Goal: Transaction & Acquisition: Book appointment/travel/reservation

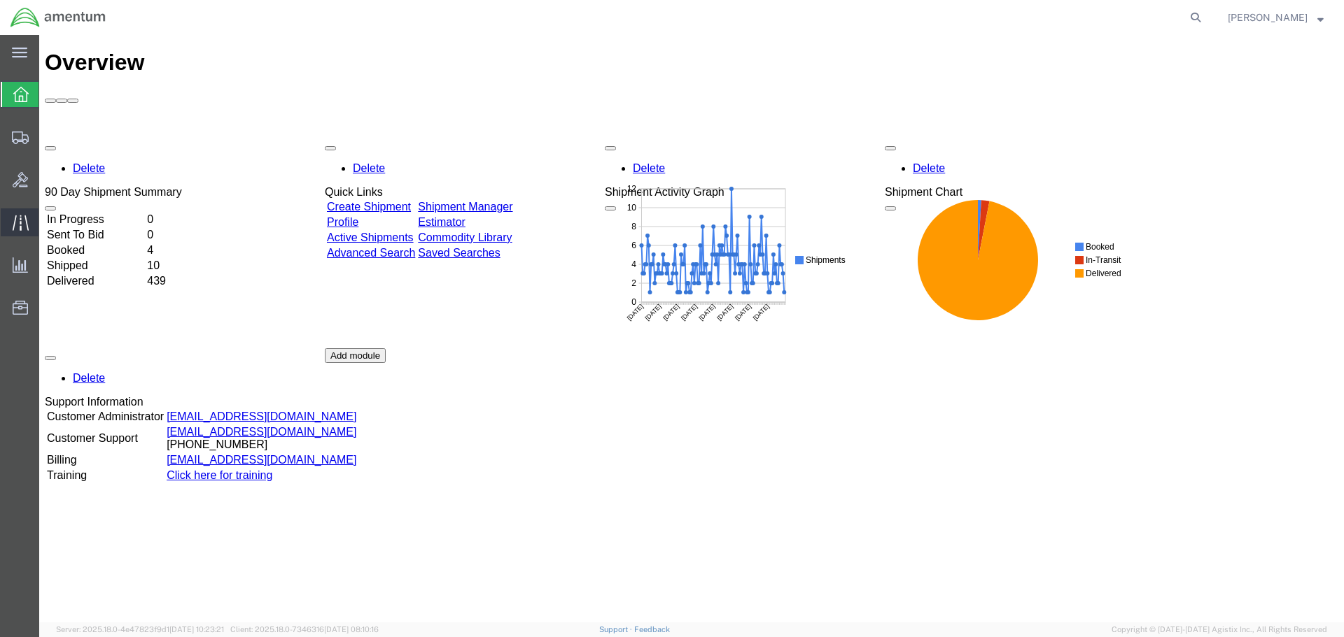
click at [20, 225] on icon at bounding box center [21, 223] width 16 height 16
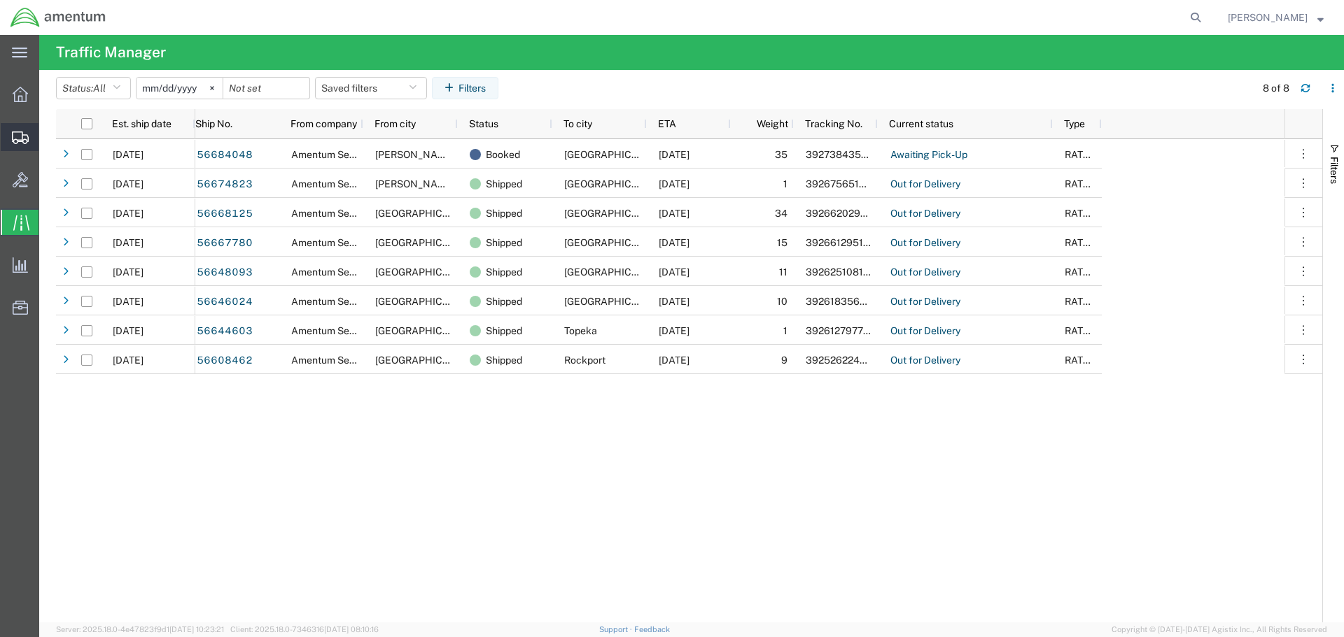
click at [17, 134] on icon at bounding box center [20, 138] width 17 height 13
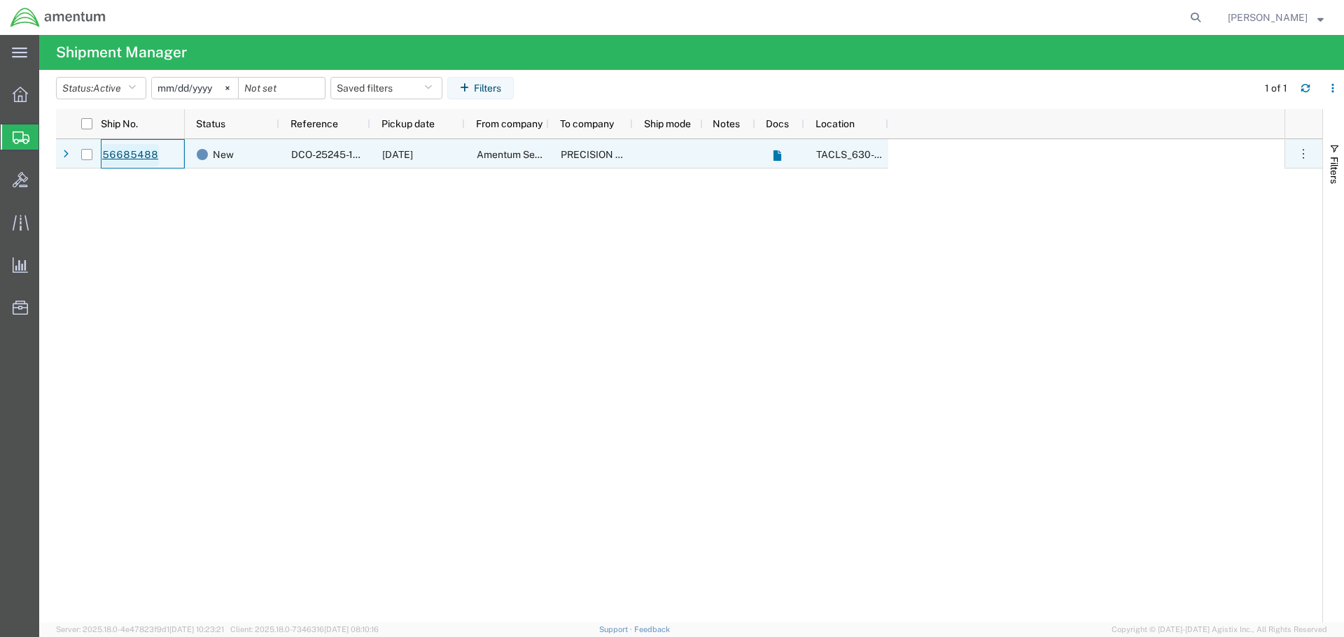
click at [132, 152] on link "56685488" at bounding box center [129, 155] width 57 height 22
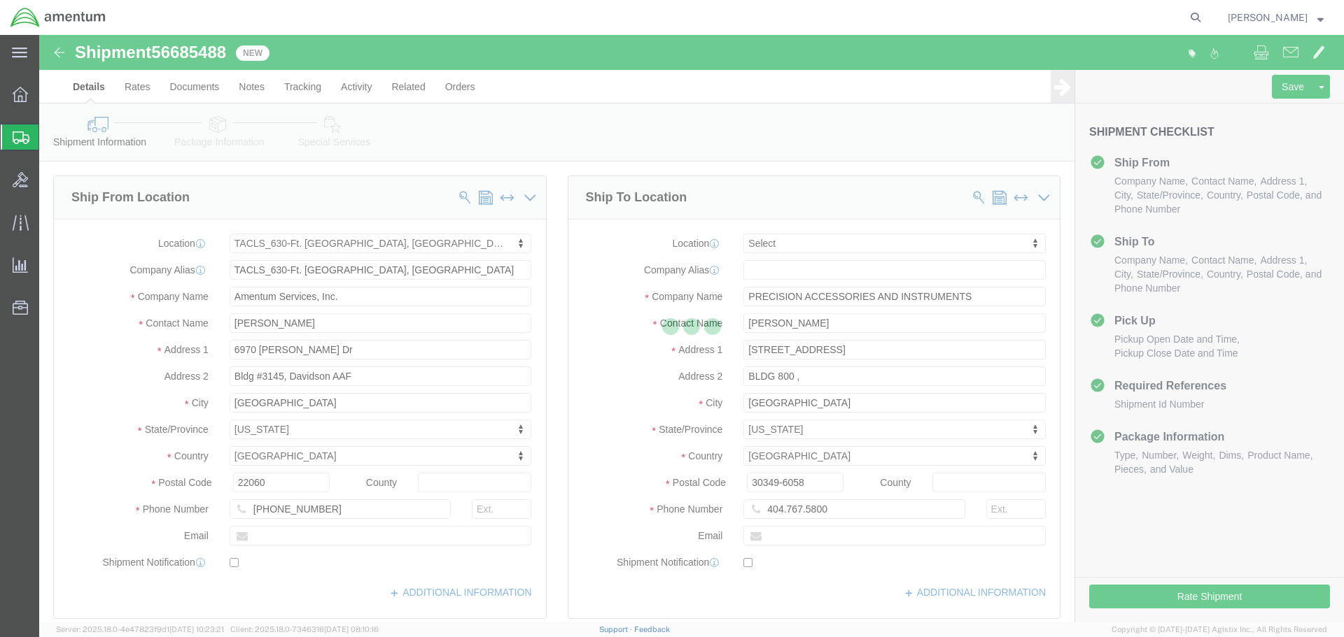
select select "42715"
select select
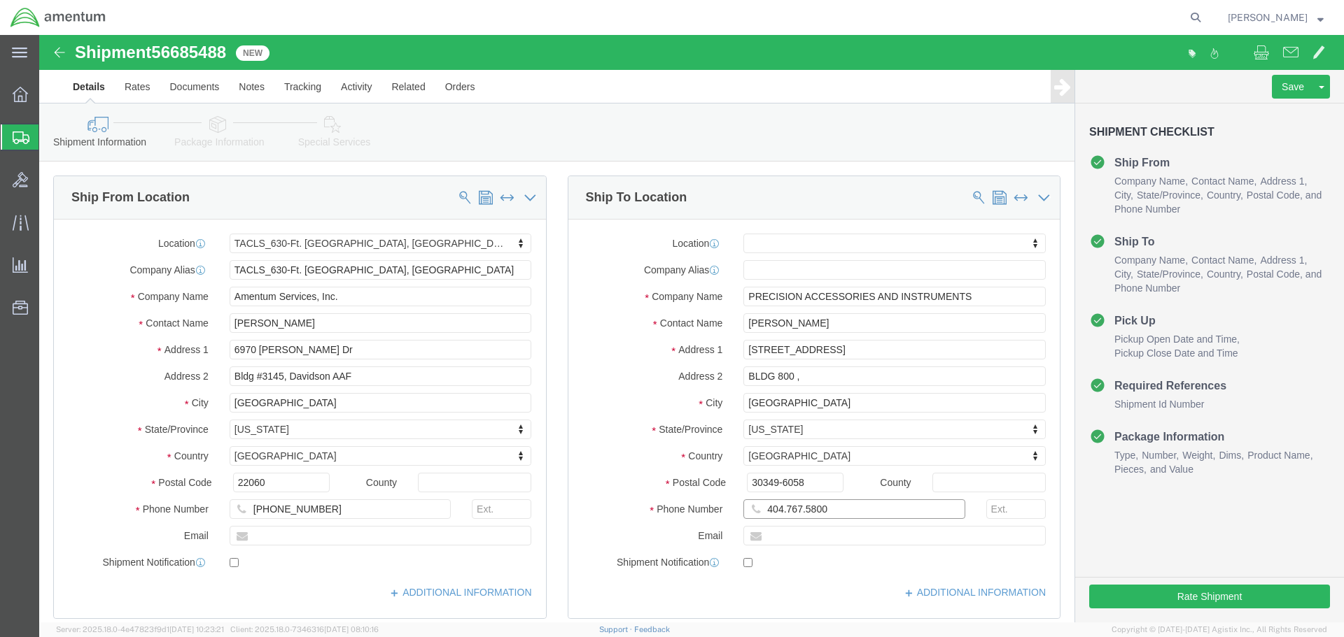
click input "404.767.5800"
type input "[PHONE_NUMBER]"
click div "Ship To Location Location My Profile Location [PHONE_NUMBER] [PHONE_NUMBER] [PH…"
click button "Rate Shipment"
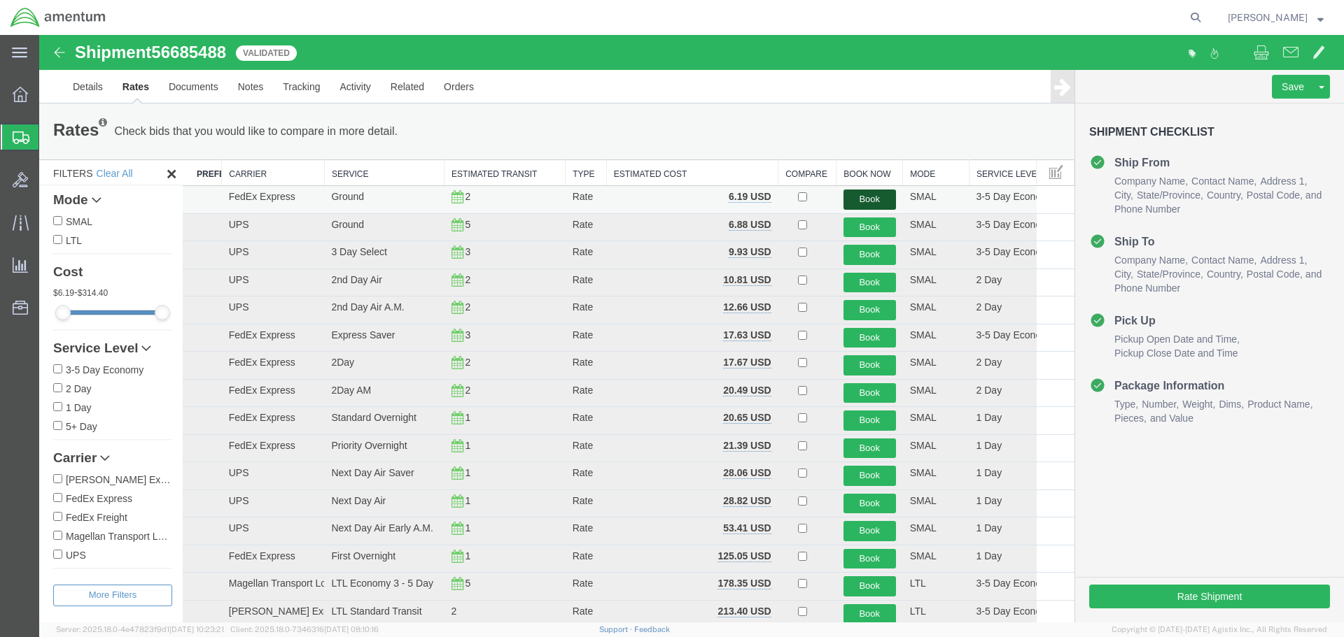
click at [863, 198] on button "Book" at bounding box center [869, 200] width 52 height 20
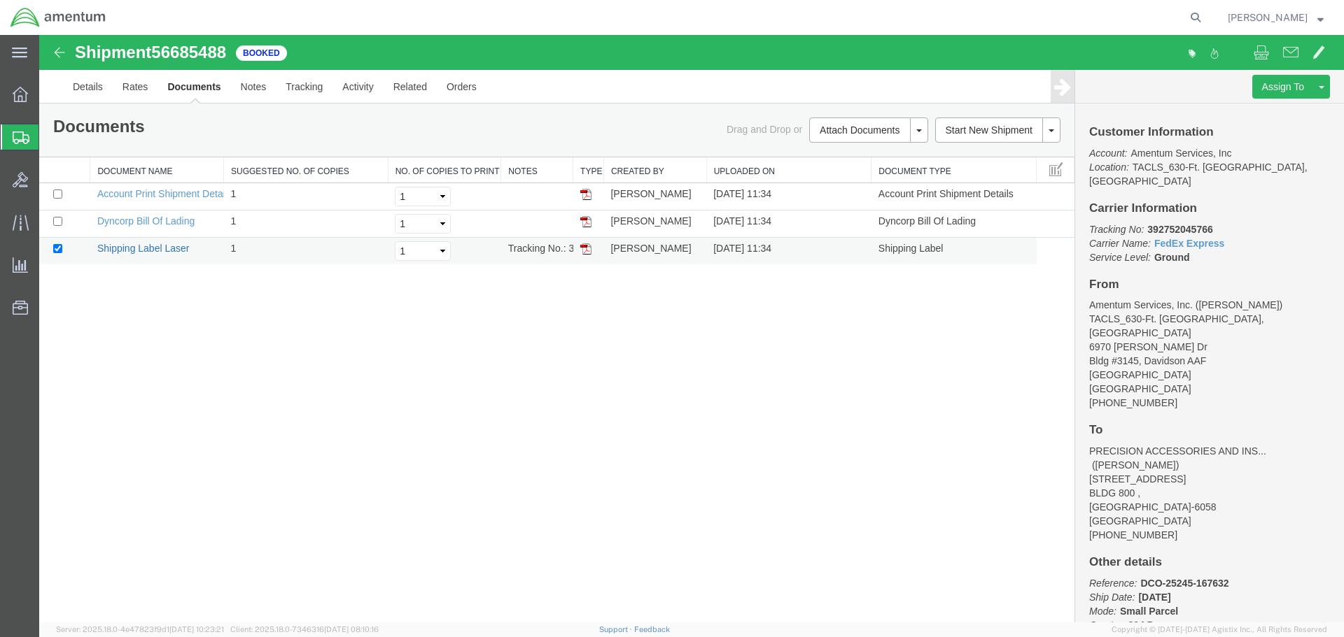
click at [145, 248] on link "Shipping Label Laser" at bounding box center [143, 248] width 92 height 11
drag, startPoint x: 22, startPoint y: 219, endPoint x: 27, endPoint y: 233, distance: 14.8
click at [22, 219] on icon at bounding box center [21, 223] width 16 height 16
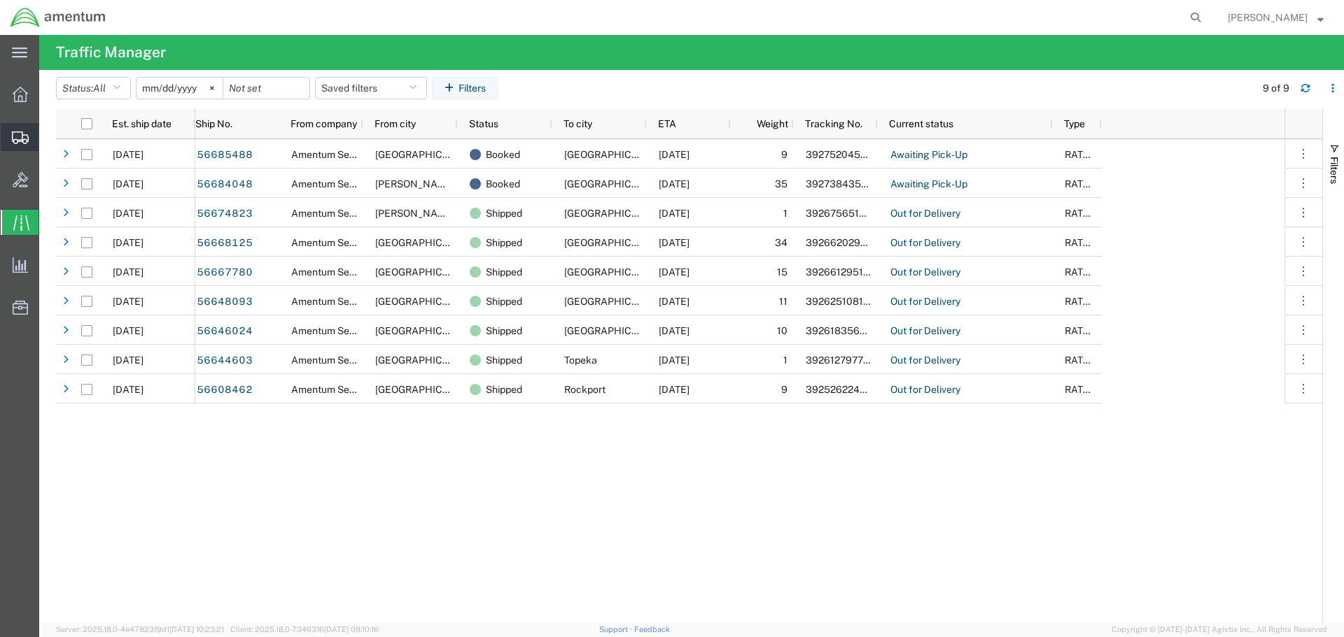
click at [13, 135] on icon at bounding box center [20, 138] width 17 height 13
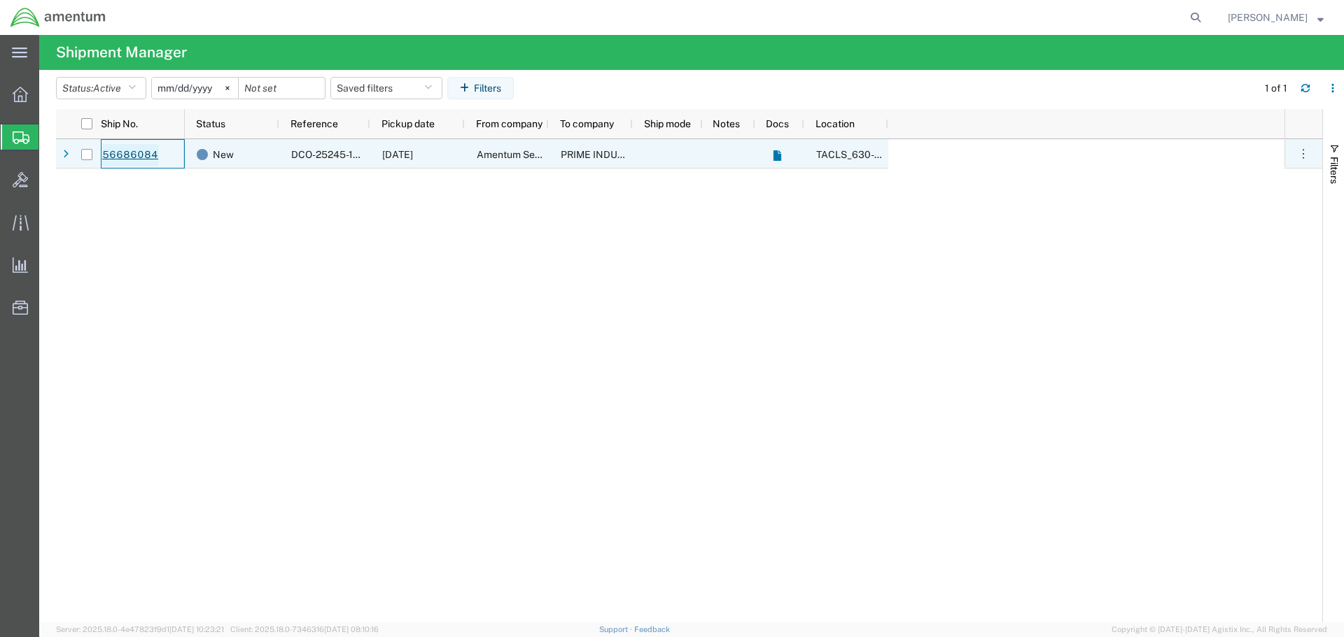
click at [131, 154] on link "56686084" at bounding box center [129, 155] width 57 height 22
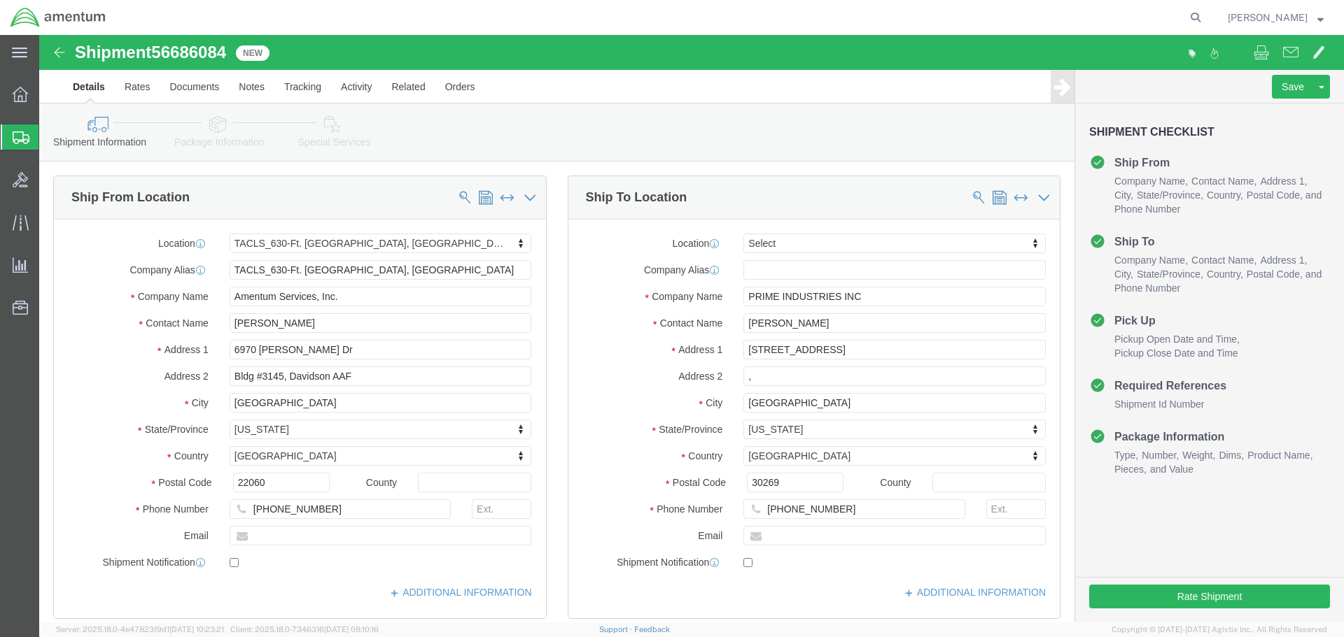
select select "42715"
select select
click button "Rate Shipment"
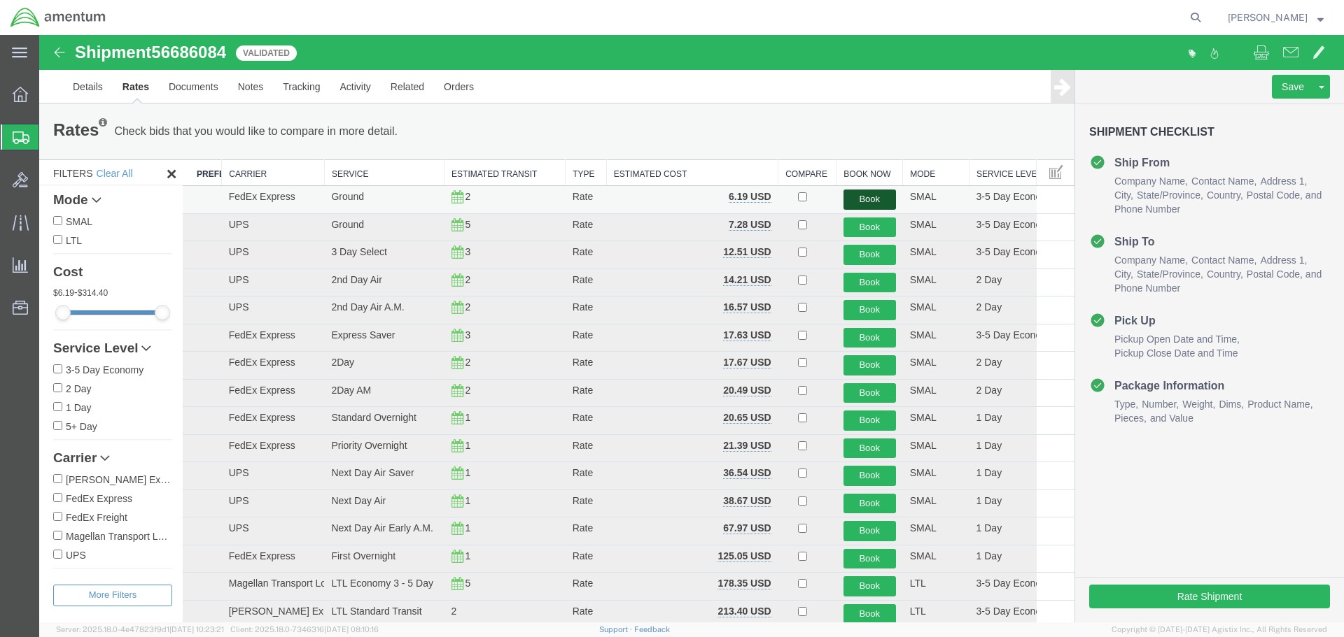
click at [863, 199] on button "Book" at bounding box center [869, 200] width 52 height 20
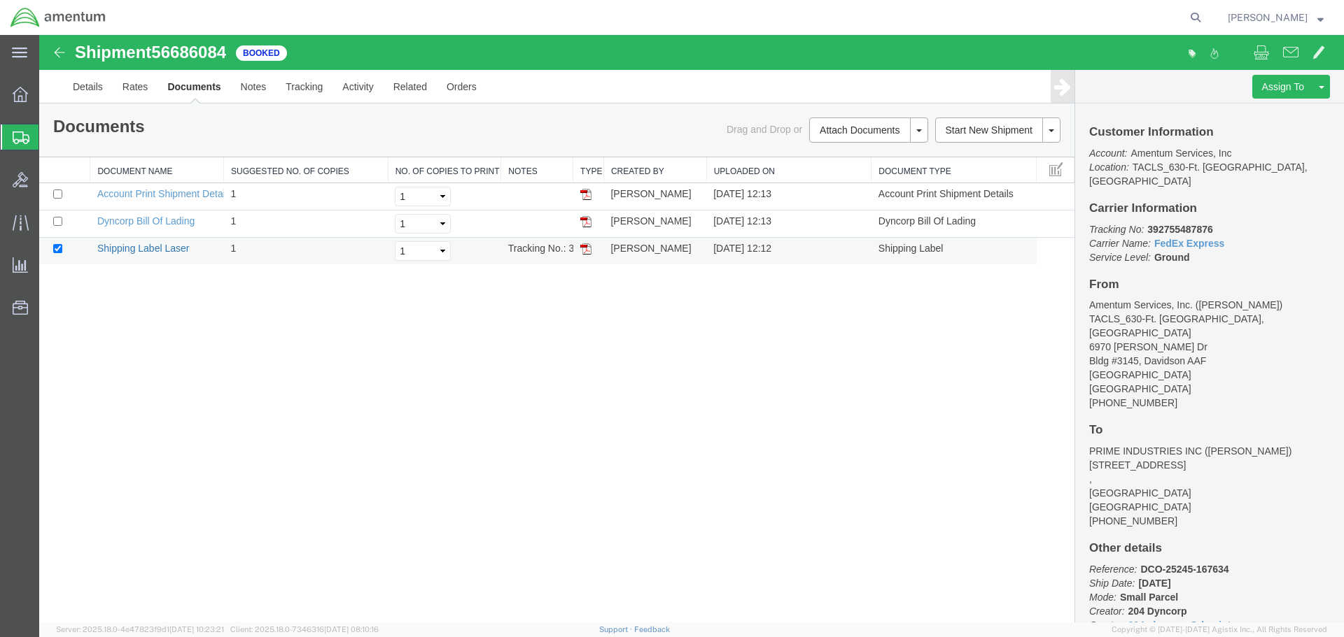
click at [140, 248] on link "Shipping Label Laser" at bounding box center [143, 248] width 92 height 11
click at [20, 223] on icon at bounding box center [20, 222] width 16 height 15
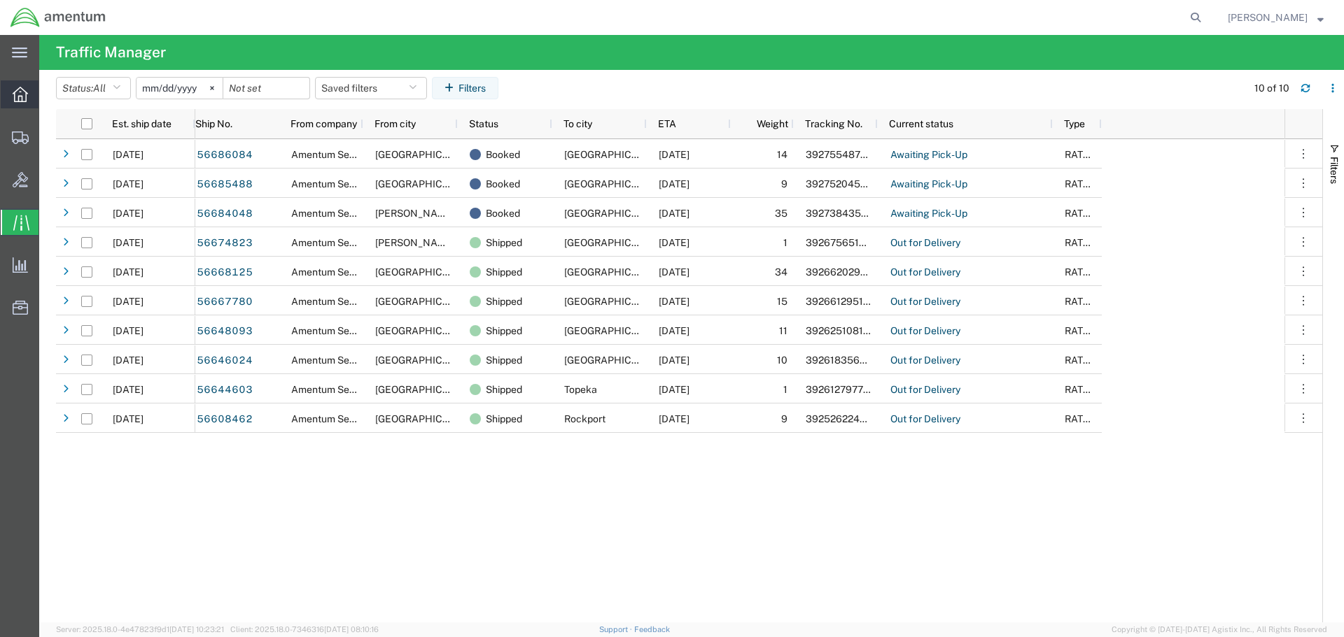
click at [17, 99] on icon at bounding box center [20, 94] width 15 height 15
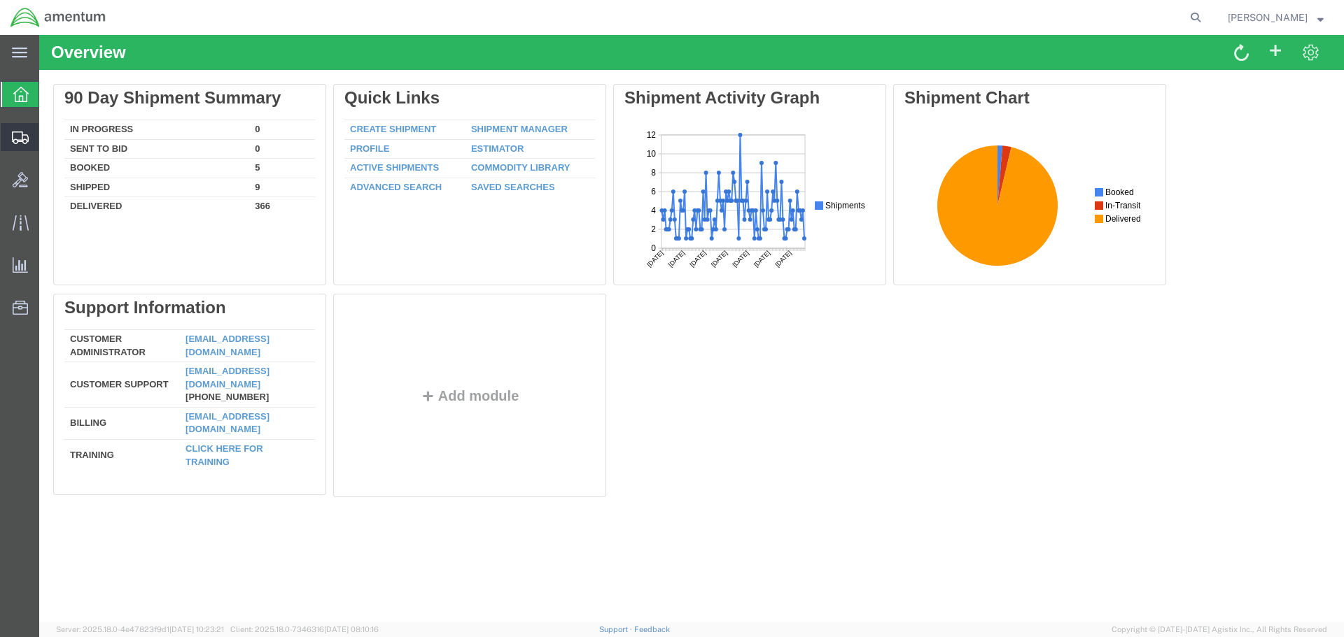
click at [16, 136] on icon at bounding box center [20, 138] width 17 height 13
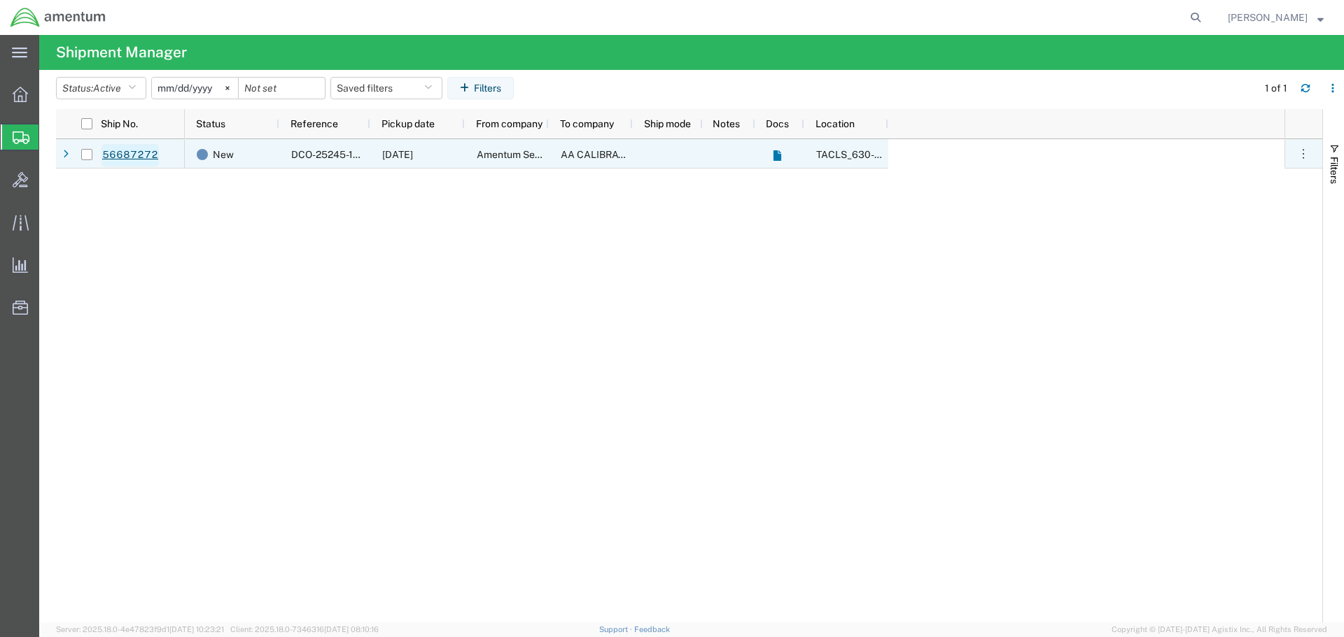
click at [132, 156] on link "56687272" at bounding box center [129, 155] width 57 height 22
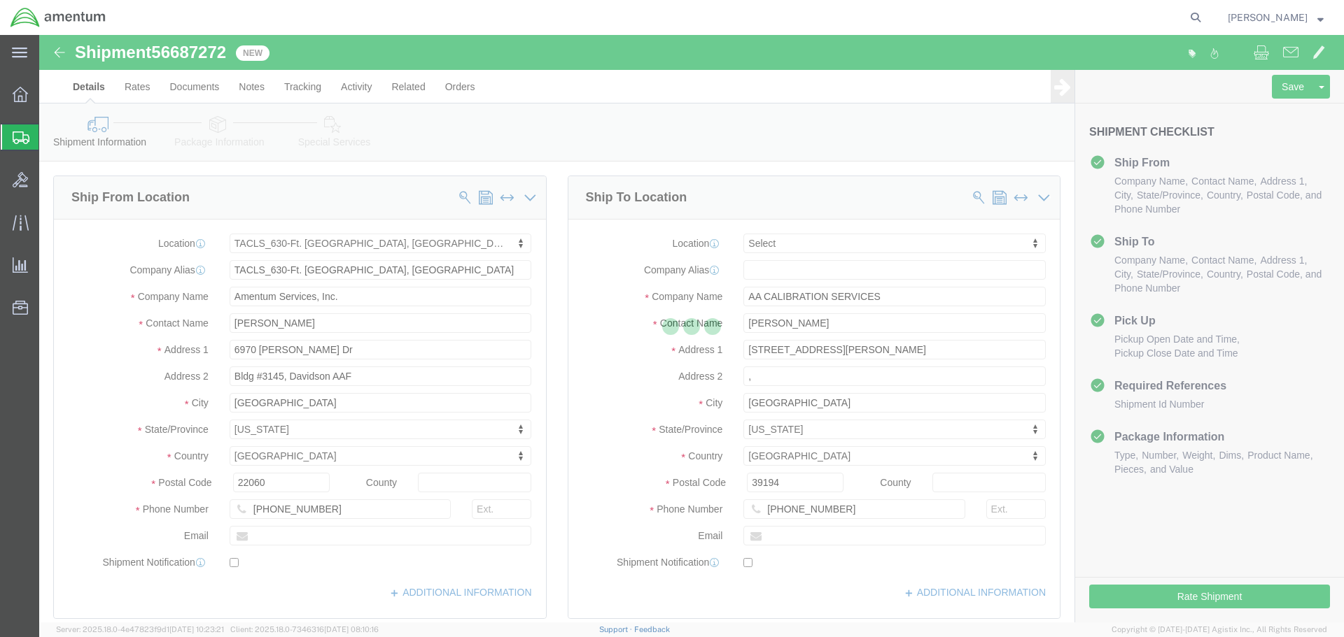
select select "42715"
select select
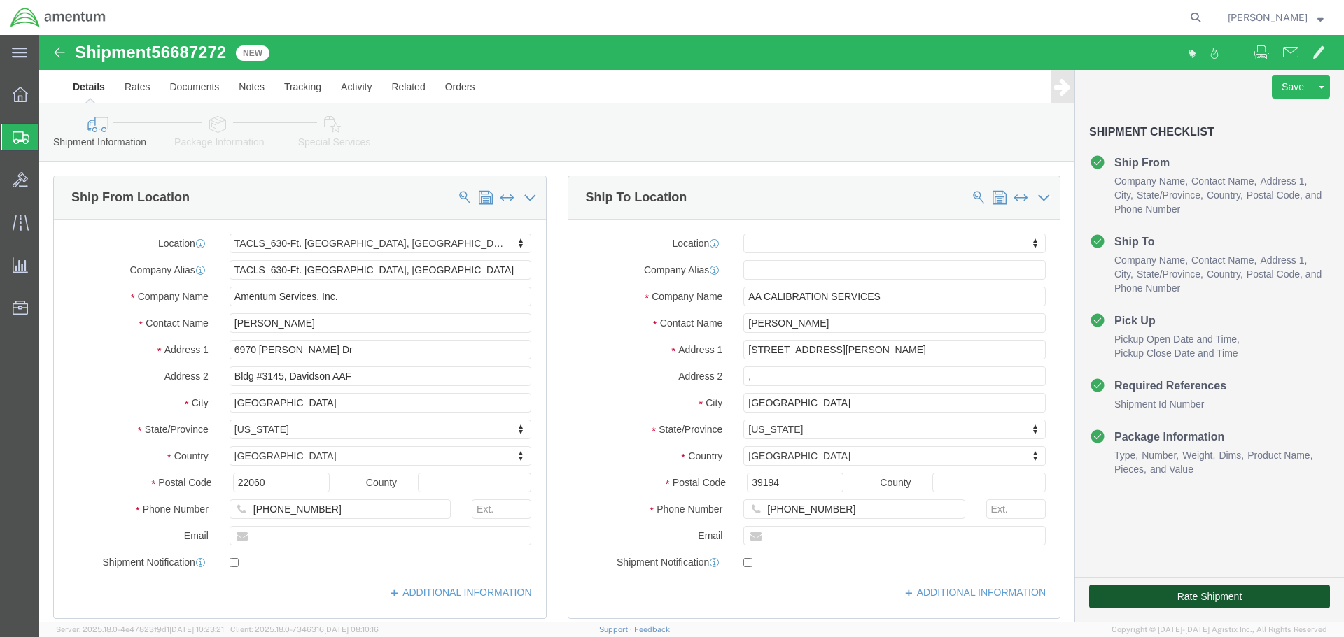
click button "Rate Shipment"
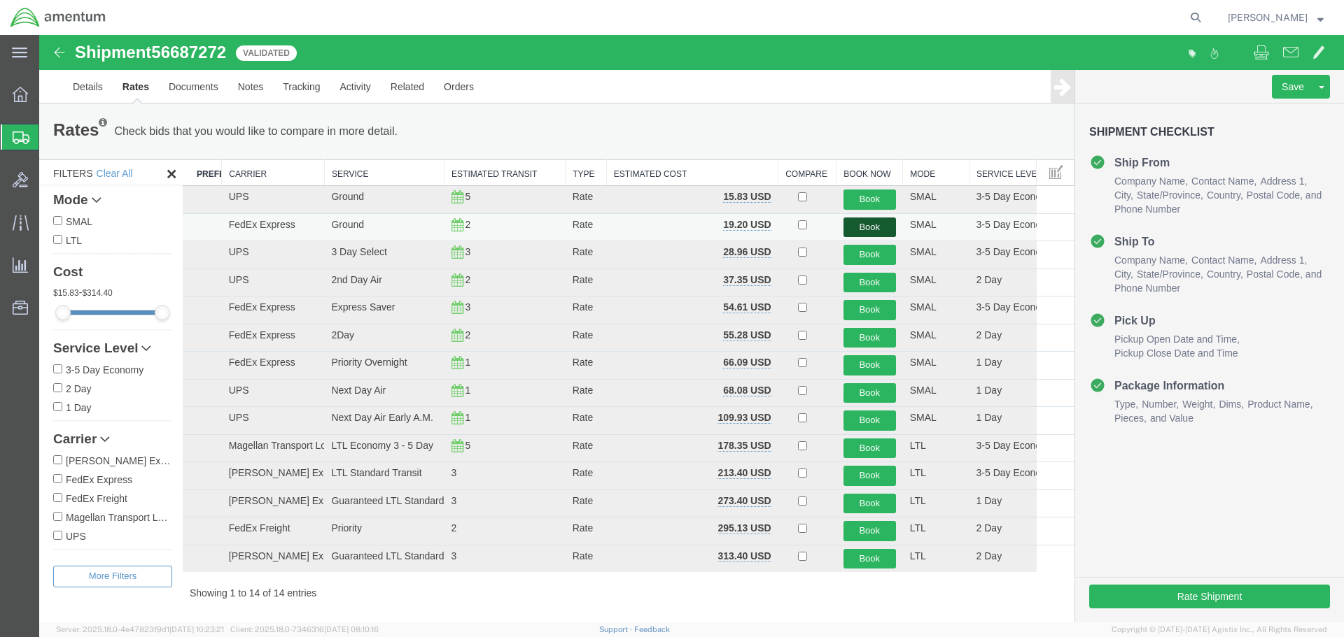
click at [857, 225] on button "Book" at bounding box center [869, 228] width 52 height 20
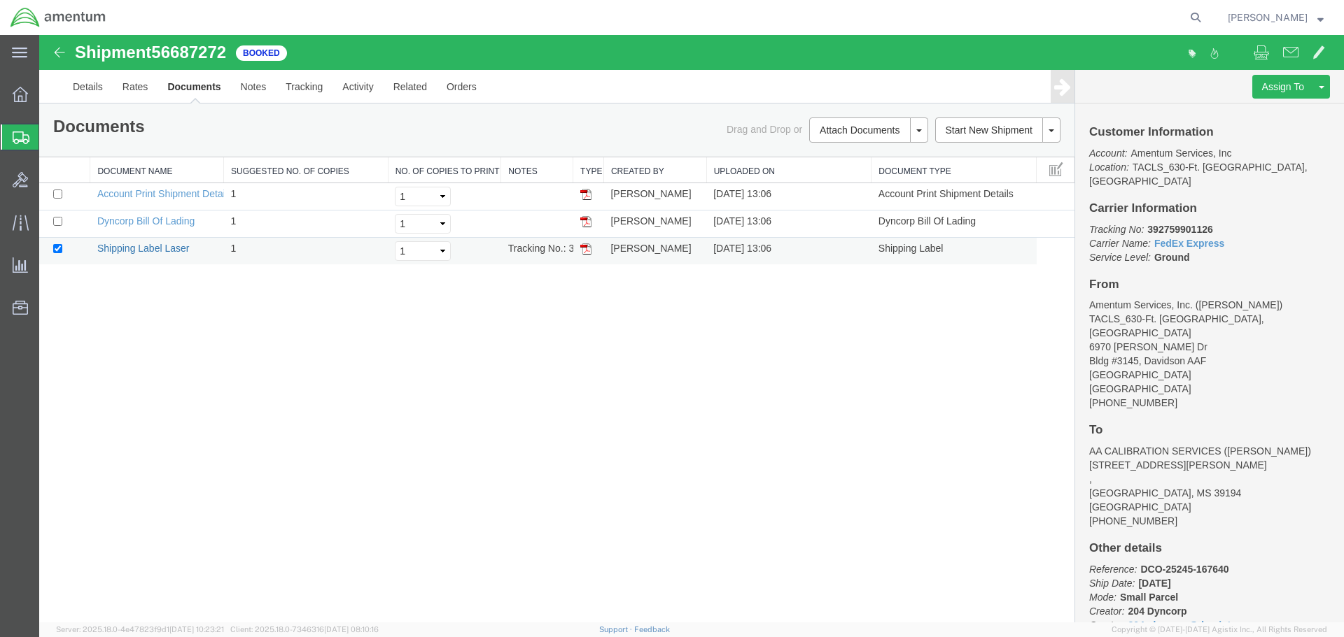
click at [151, 250] on link "Shipping Label Laser" at bounding box center [143, 248] width 92 height 11
click at [486, 377] on div "Shipment 56687272 3 of 3 Booked Details Rates Documents Notes Tracking Activity…" at bounding box center [691, 329] width 1304 height 588
